Goal: Task Accomplishment & Management: Manage account settings

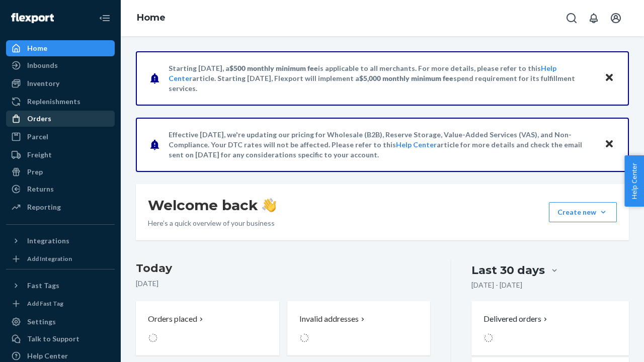
click at [46, 121] on div "Orders" at bounding box center [39, 119] width 24 height 10
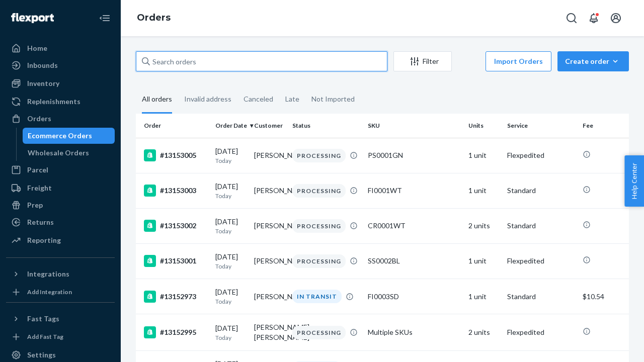
click at [177, 64] on input "text" at bounding box center [261, 61] width 251 height 20
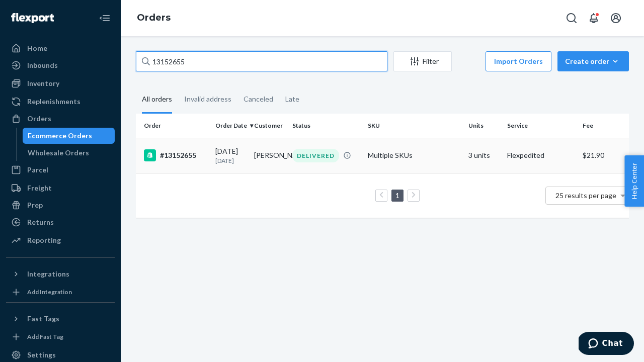
type input "13152655"
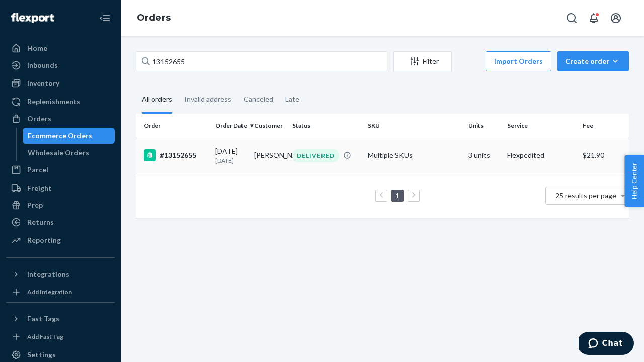
click at [189, 162] on td "#13152655" at bounding box center [173, 155] width 75 height 35
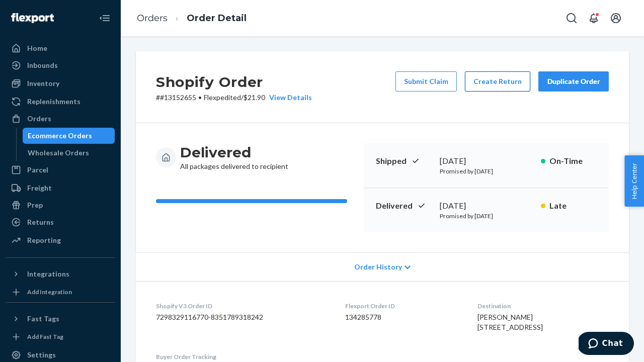
click at [501, 90] on button "Create Return" at bounding box center [497, 81] width 65 height 20
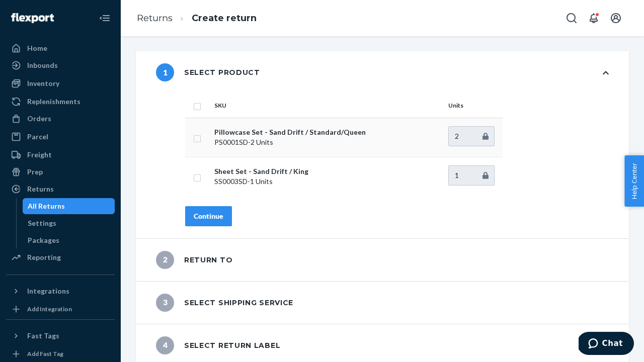
click at [198, 137] on input "checkbox" at bounding box center [197, 137] width 8 height 11
checkbox input "true"
type input "1"
click at [482, 137] on input "1" at bounding box center [471, 136] width 46 height 20
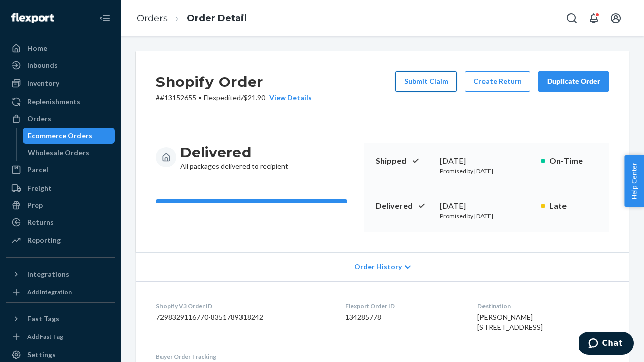
click at [445, 87] on button "Submit Claim" at bounding box center [425, 81] width 61 height 20
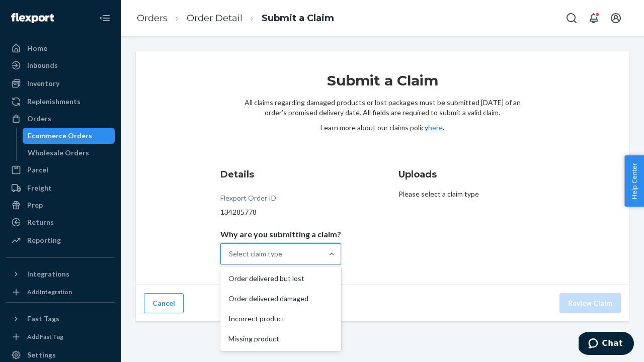
click at [309, 260] on div "Select claim type" at bounding box center [272, 254] width 102 height 20
click at [230, 259] on input "Why are you submitting a claim? option Order delivered but lost focused, 1 of 4…" at bounding box center [229, 254] width 1 height 10
click at [295, 296] on div "Order delivered damaged" at bounding box center [280, 299] width 117 height 20
click at [230, 259] on input "Why are you submitting a claim? option Order delivered damaged focused, 2 of 4.…" at bounding box center [229, 254] width 1 height 10
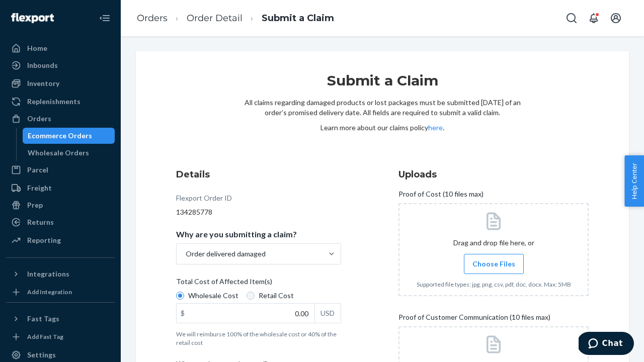
click at [247, 294] on input "Retail Cost" at bounding box center [250, 296] width 8 height 8
radio input "true"
radio input "false"
click at [309, 320] on input "0.00" at bounding box center [246, 313] width 138 height 19
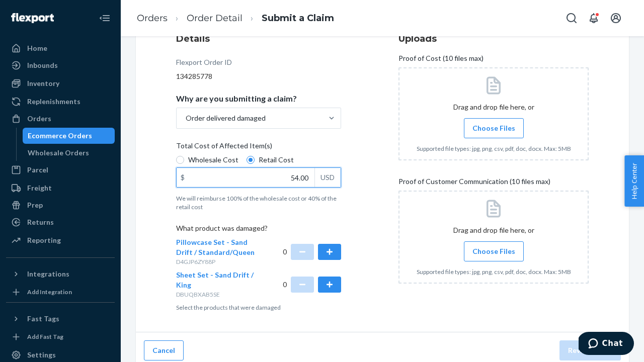
scroll to position [141, 0]
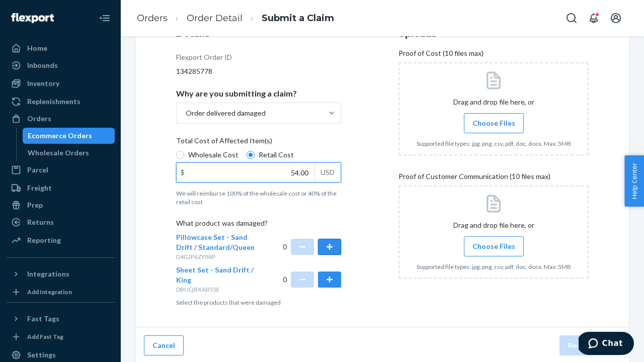
type input "54.00"
click at [324, 247] on button "button" at bounding box center [329, 247] width 23 height 16
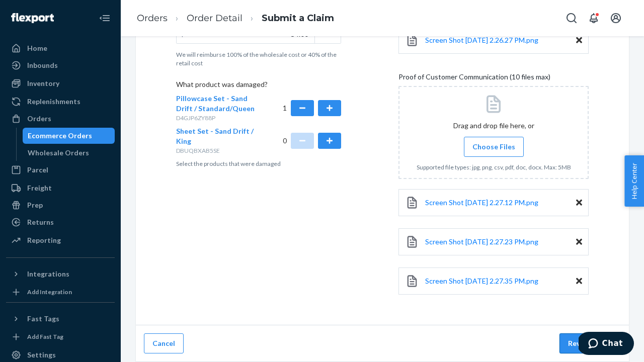
scroll to position [280, 0]
click at [575, 345] on button "Review Claim" at bounding box center [589, 343] width 61 height 20
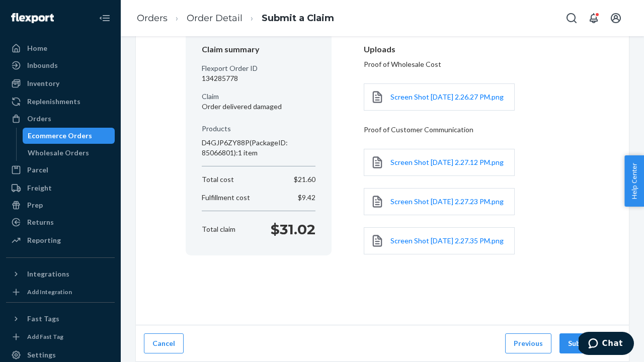
scroll to position [118, 0]
click at [569, 340] on button "Submit Claim" at bounding box center [589, 343] width 61 height 20
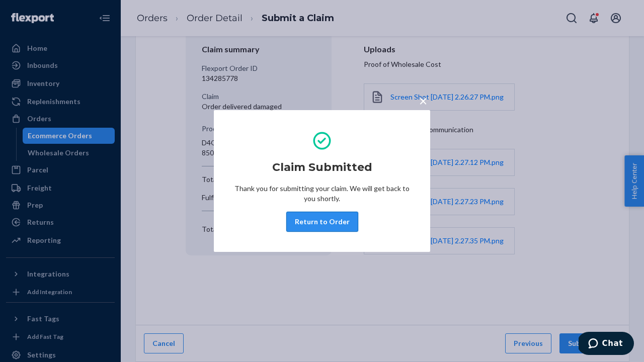
click at [322, 219] on button "Return to Order" at bounding box center [322, 222] width 72 height 20
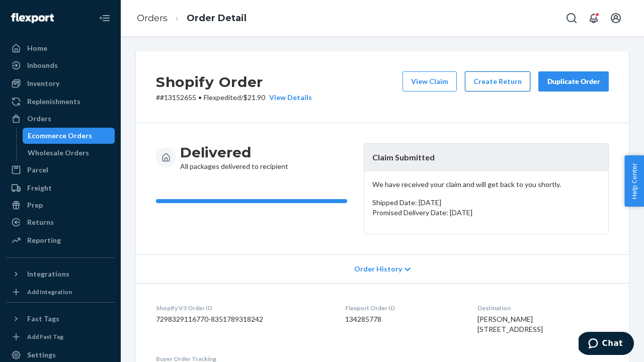
click at [502, 86] on button "Create Return" at bounding box center [497, 81] width 65 height 20
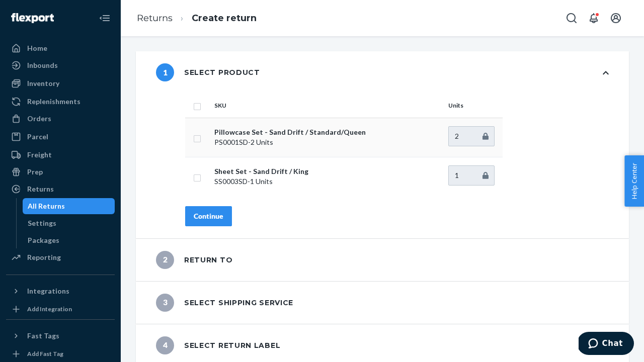
click at [202, 140] on td at bounding box center [197, 137] width 25 height 39
click at [197, 139] on input "checkbox" at bounding box center [197, 137] width 8 height 11
checkbox input "true"
type input "1"
click at [483, 138] on input "1" at bounding box center [471, 136] width 46 height 20
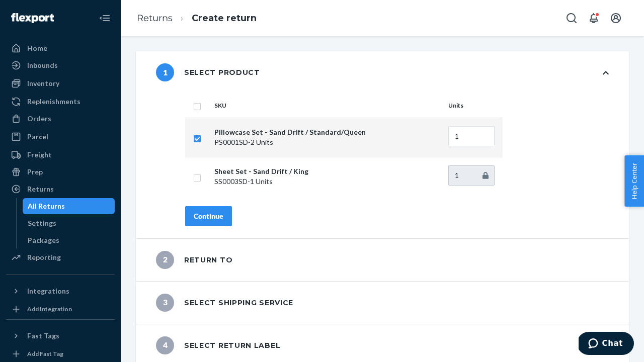
click at [219, 221] on div "Continue" at bounding box center [209, 216] width 30 height 10
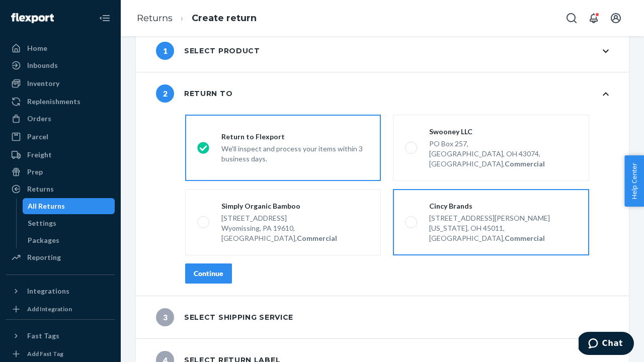
scroll to position [21, 0]
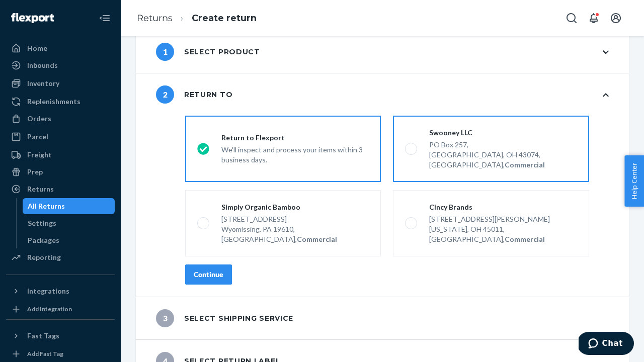
click at [408, 152] on label "Swooney LLC [GEOGRAPHIC_DATA], [GEOGRAPHIC_DATA], Commercial" at bounding box center [491, 149] width 196 height 66
click at [408, 152] on input "Swooney LLC [GEOGRAPHIC_DATA], [GEOGRAPHIC_DATA], Commercial" at bounding box center [408, 149] width 7 height 7
radio input "true"
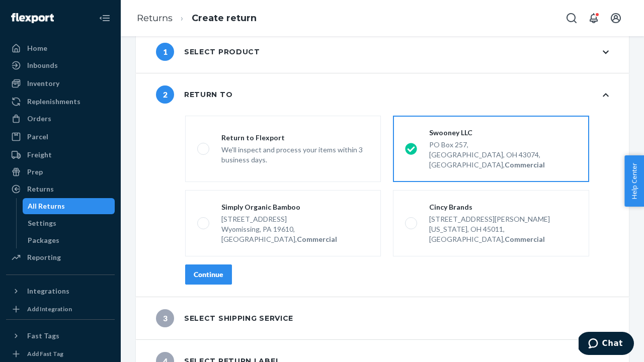
click at [206, 270] on div "Continue" at bounding box center [209, 275] width 30 height 10
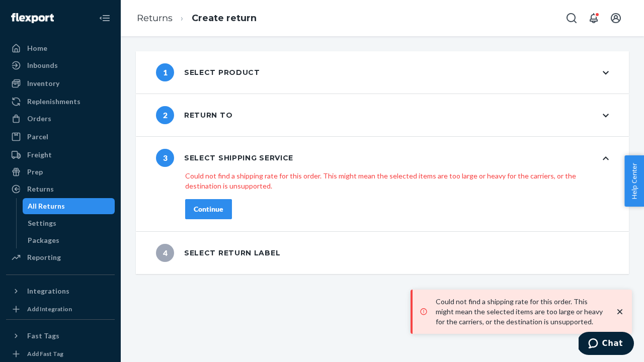
click at [222, 214] on div "Continue" at bounding box center [209, 209] width 30 height 10
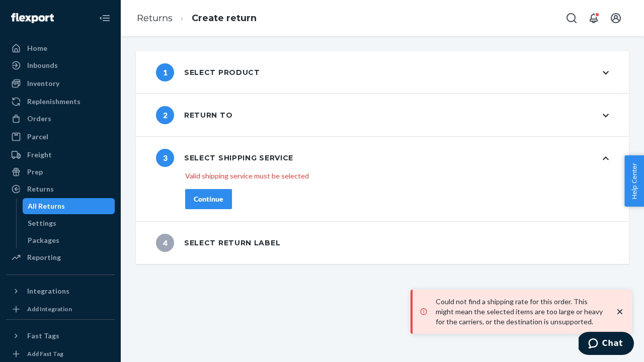
click at [210, 198] on div "Continue" at bounding box center [209, 199] width 30 height 10
click at [601, 119] on div "2 Return to" at bounding box center [382, 115] width 493 height 42
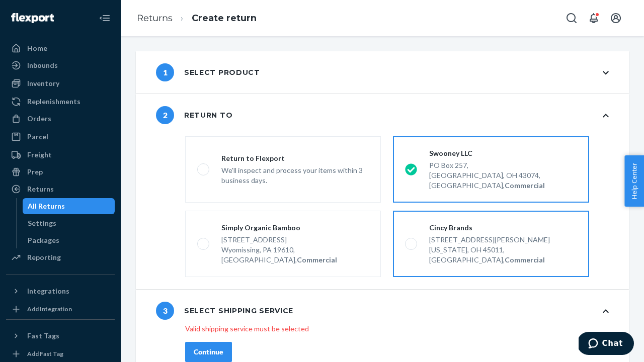
click at [433, 223] on div "Cincy Brands" at bounding box center [503, 228] width 148 height 10
click at [411, 241] on input "Cincy Brands [STREET_ADDRESS][PERSON_NAME][US_STATE], Commercial" at bounding box center [408, 244] width 7 height 7
radio input "true"
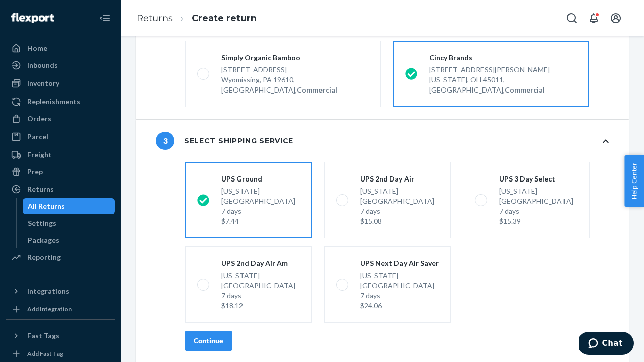
click at [203, 336] on div "Continue" at bounding box center [209, 341] width 30 height 10
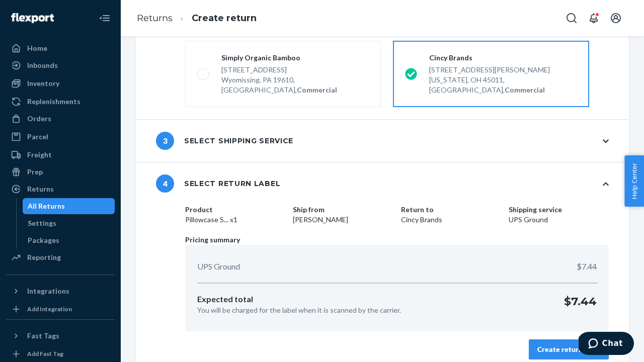
scroll to position [158, 0]
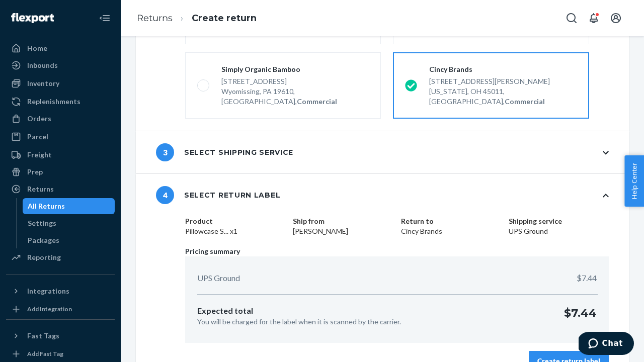
click at [547, 356] on div "Create return label" at bounding box center [568, 361] width 63 height 10
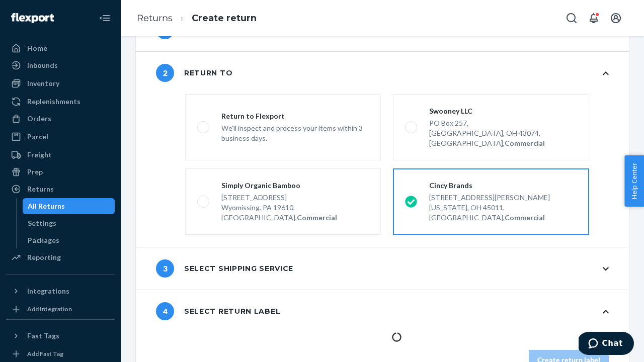
scroll to position [0, 0]
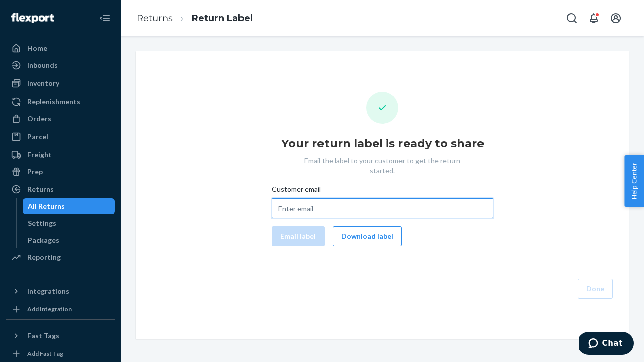
paste input "[EMAIL_ADDRESS][DOMAIN_NAME]"
type input "[EMAIL_ADDRESS][DOMAIN_NAME]"
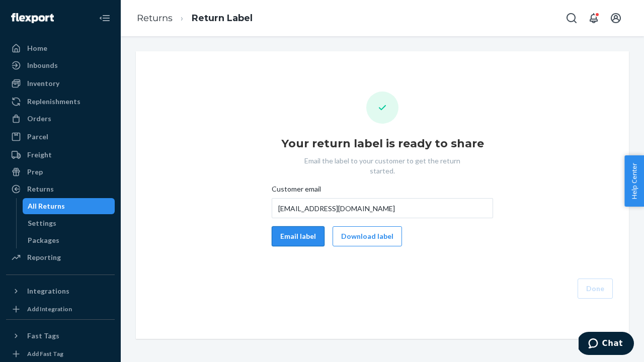
click at [299, 229] on button "Email label" at bounding box center [298, 236] width 53 height 20
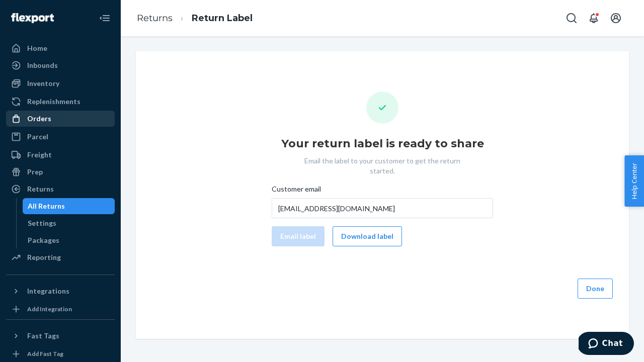
click at [48, 121] on div "Orders" at bounding box center [39, 119] width 24 height 10
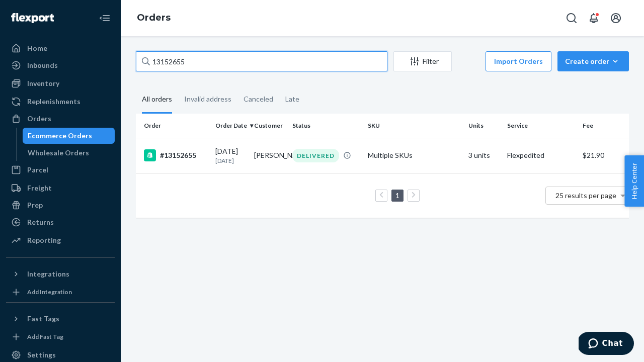
click at [204, 56] on input "13152655" at bounding box center [261, 61] width 251 height 20
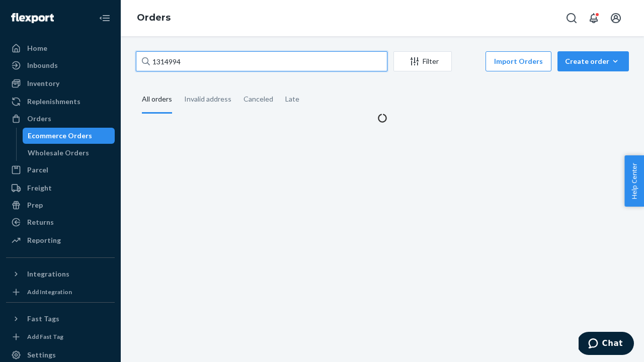
type input "13149949"
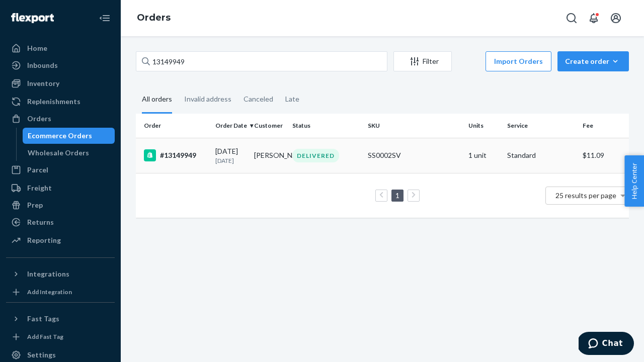
click at [177, 158] on div "#13149949" at bounding box center [175, 155] width 63 height 12
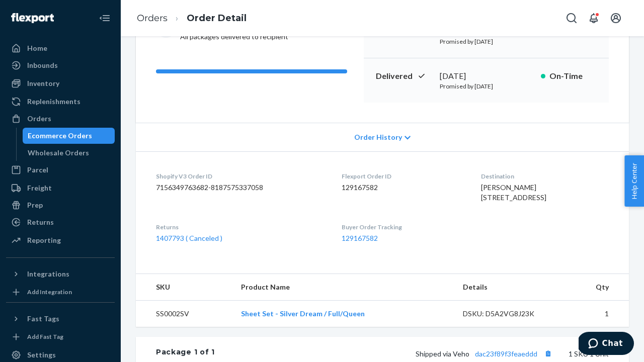
scroll to position [237, 0]
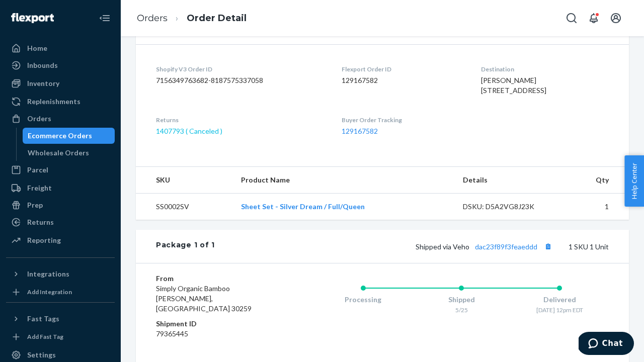
click at [196, 135] on link "1407793 ( Canceled )" at bounding box center [189, 131] width 66 height 9
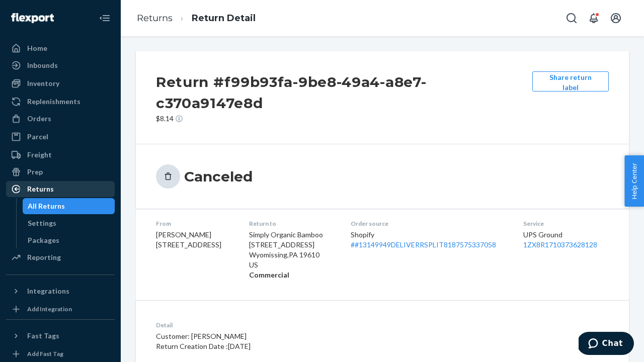
click at [43, 192] on div "Returns" at bounding box center [40, 189] width 27 height 10
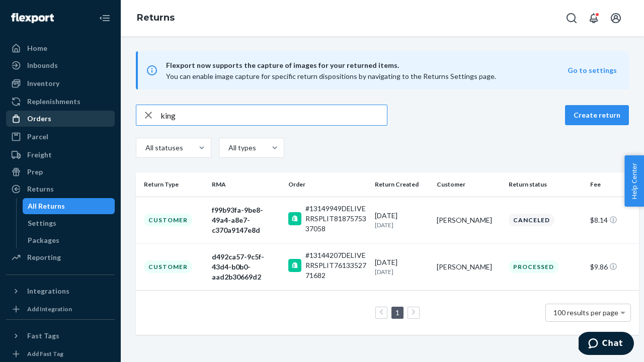
type input "king"
click at [41, 119] on div "Orders" at bounding box center [39, 119] width 24 height 10
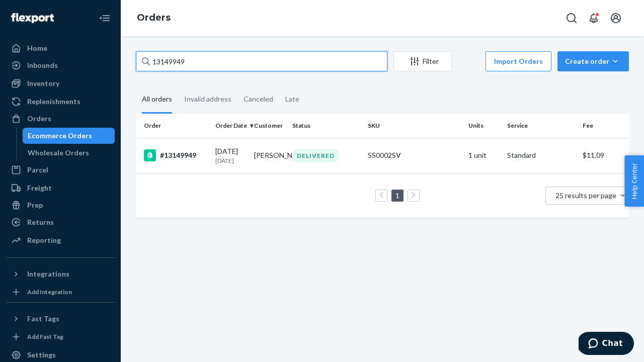
click at [195, 61] on input "13149949" at bounding box center [261, 61] width 251 height 20
type input "13152836"
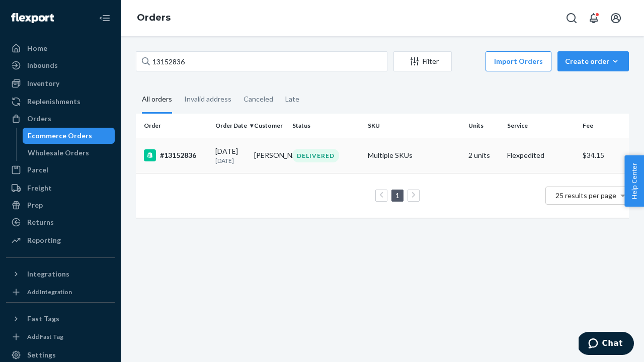
click at [218, 164] on p "[DATE]" at bounding box center [230, 160] width 31 height 9
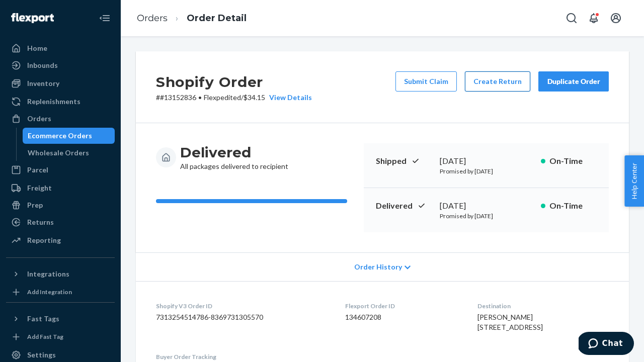
click at [498, 85] on button "Create Return" at bounding box center [497, 81] width 65 height 20
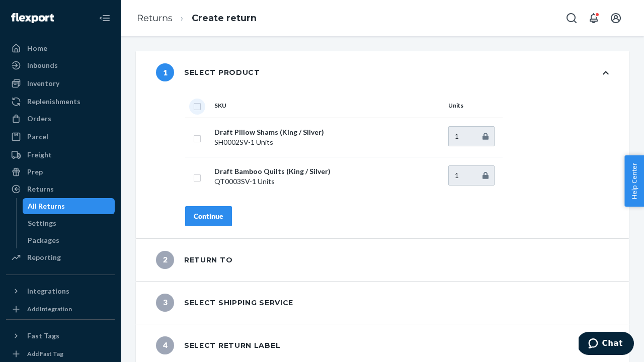
click at [195, 107] on input "checkbox" at bounding box center [197, 105] width 8 height 11
checkbox input "true"
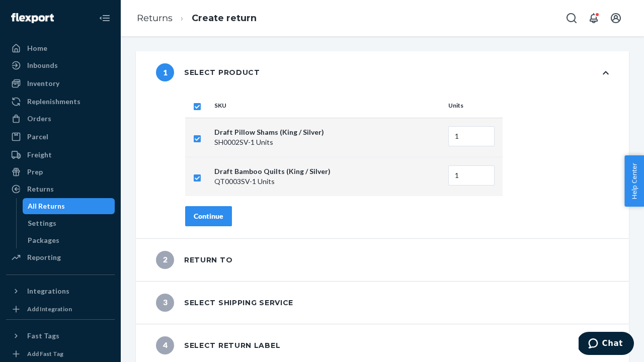
click at [200, 224] on button "Continue" at bounding box center [208, 216] width 47 height 20
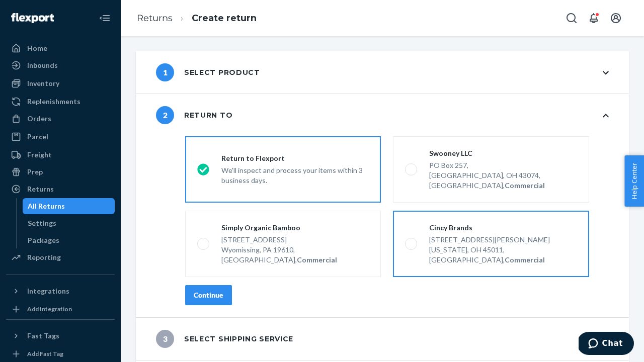
click at [462, 235] on div "[STREET_ADDRESS][PERSON_NAME]" at bounding box center [503, 240] width 148 height 10
click at [411, 241] on input "Cincy Brands [STREET_ADDRESS][PERSON_NAME][US_STATE], Commercial" at bounding box center [408, 244] width 7 height 7
radio input "true"
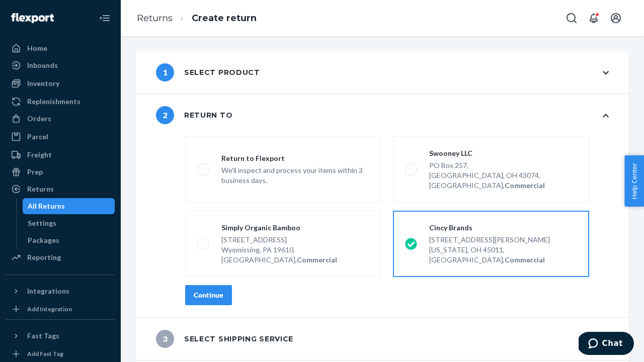
click at [221, 290] on div "Continue" at bounding box center [209, 295] width 30 height 10
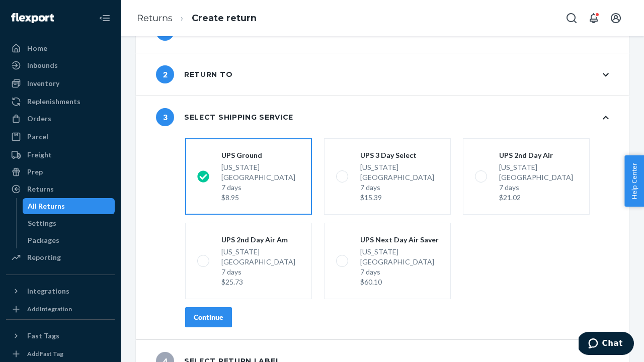
click at [194, 312] on div "Continue" at bounding box center [209, 317] width 30 height 10
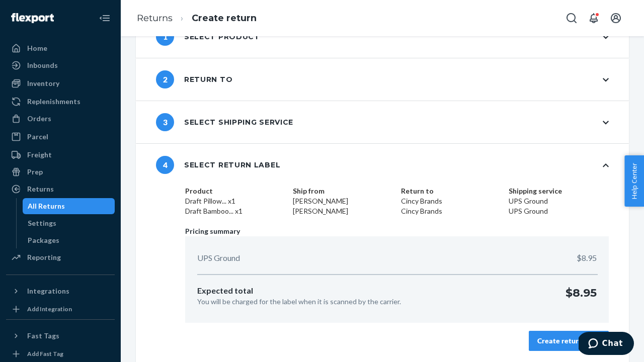
click at [560, 347] on button "Create return label" at bounding box center [569, 341] width 80 height 20
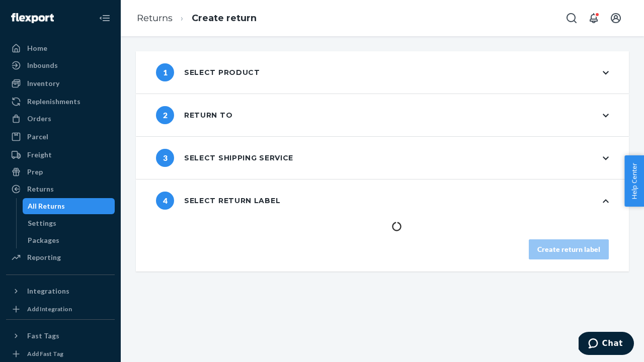
scroll to position [0, 0]
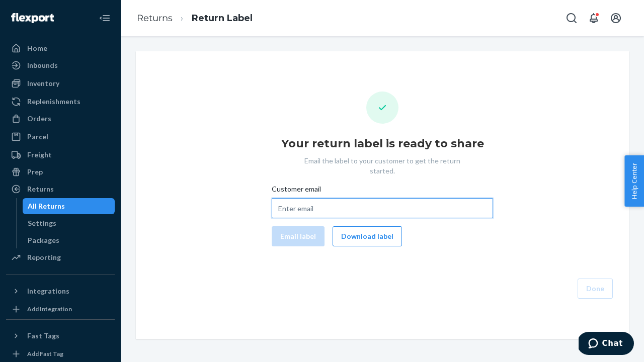
click at [313, 198] on input "Customer email" at bounding box center [382, 208] width 221 height 20
paste input "[EMAIL_ADDRESS][DOMAIN_NAME]"
type input "[EMAIL_ADDRESS][DOMAIN_NAME]"
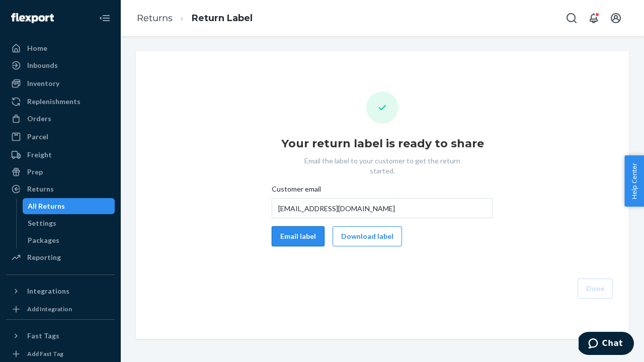
click at [308, 233] on button "Email label" at bounding box center [298, 236] width 53 height 20
click at [584, 279] on button "Done" at bounding box center [594, 289] width 35 height 20
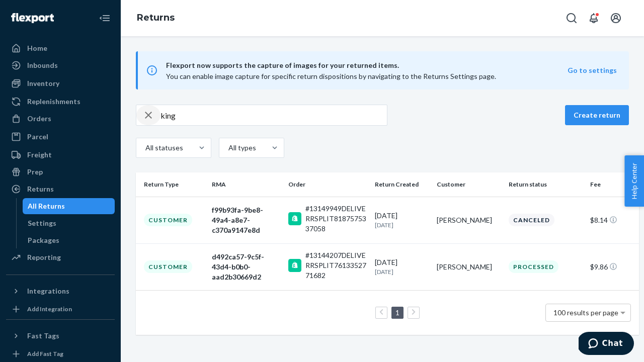
click at [141, 119] on div "button" at bounding box center [148, 115] width 24 height 20
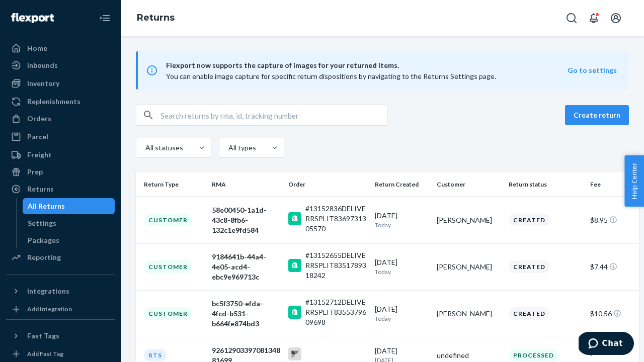
click at [203, 118] on input "text" at bounding box center [273, 115] width 226 height 20
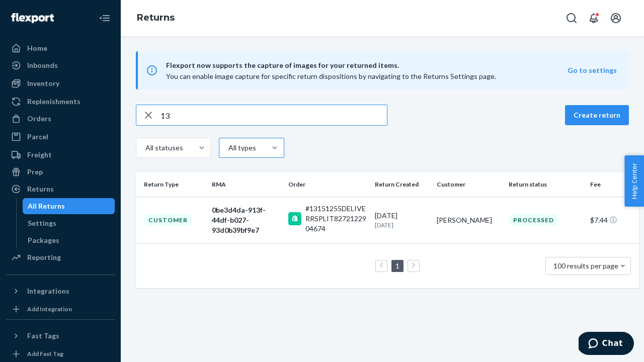
type input "1"
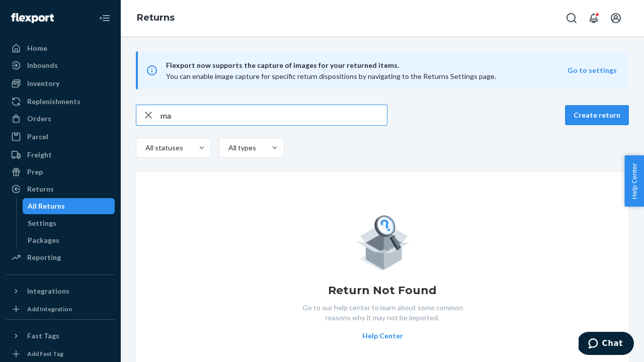
type input "m"
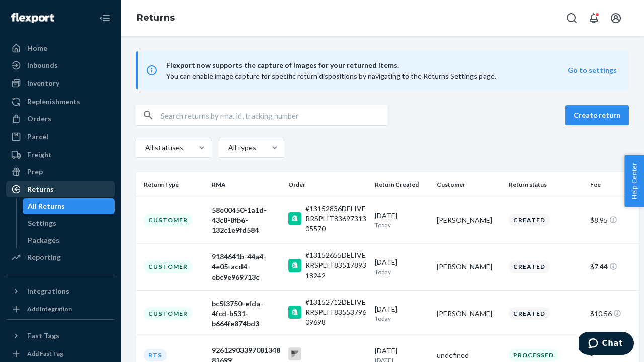
click at [33, 194] on div "Returns" at bounding box center [60, 189] width 107 height 14
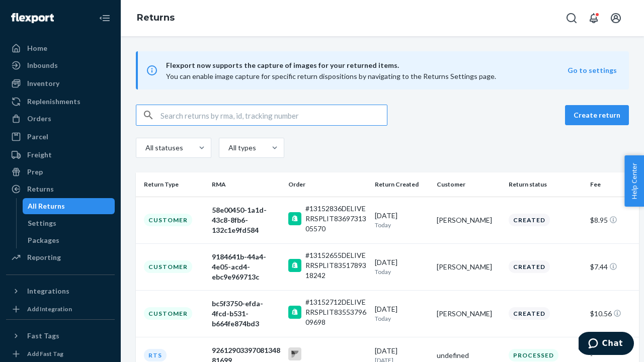
click at [230, 113] on input "text" at bounding box center [273, 115] width 226 height 20
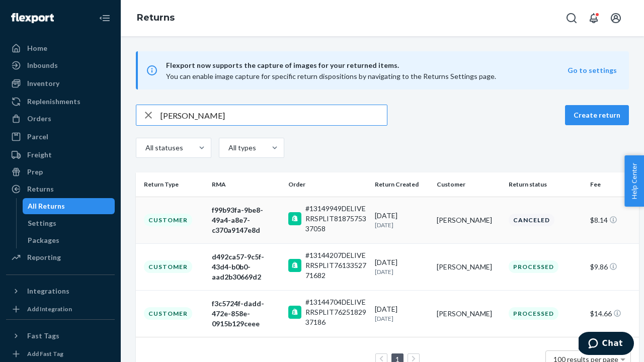
type input "[PERSON_NAME]"
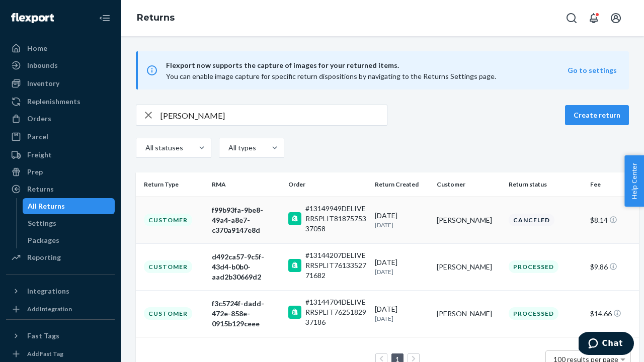
click at [253, 210] on div "f99b93fa-9be8-49a4-a8e7-c370a9147e8d" at bounding box center [246, 220] width 68 height 30
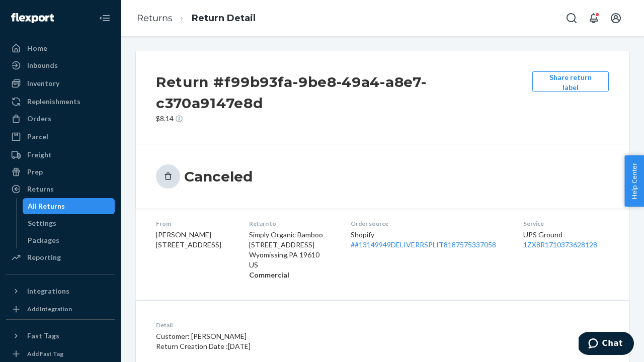
click at [562, 230] on span "UPS Ground" at bounding box center [542, 234] width 39 height 9
click at [566, 240] on link "1ZX8R1710373628128" at bounding box center [560, 244] width 74 height 9
click at [579, 240] on link "1ZX8R1710373628128" at bounding box center [560, 244] width 74 height 9
